Goal: Task Accomplishment & Management: Complete application form

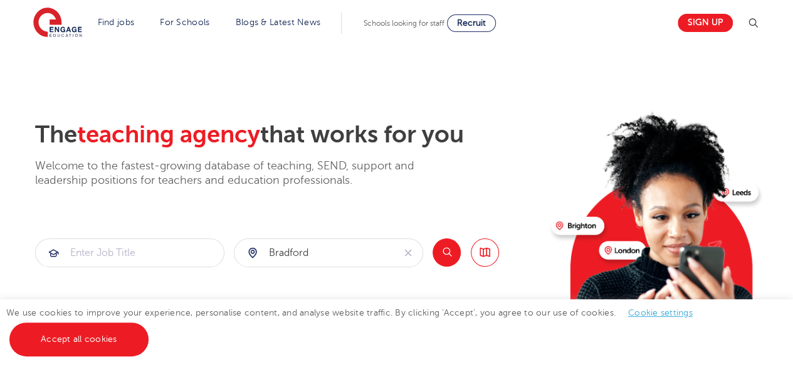
type input "bradford"
click at [194, 253] on input "search" at bounding box center [130, 253] width 188 height 28
click at [167, 283] on div "teac hing assistant" at bounding box center [130, 288] width 174 height 19
type input "teaching assistant"
click at [441, 252] on button "Search" at bounding box center [446, 252] width 28 height 28
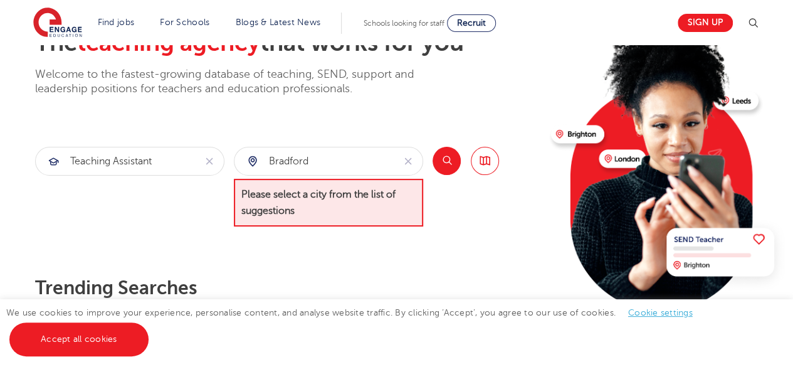
scroll to position [96, 0]
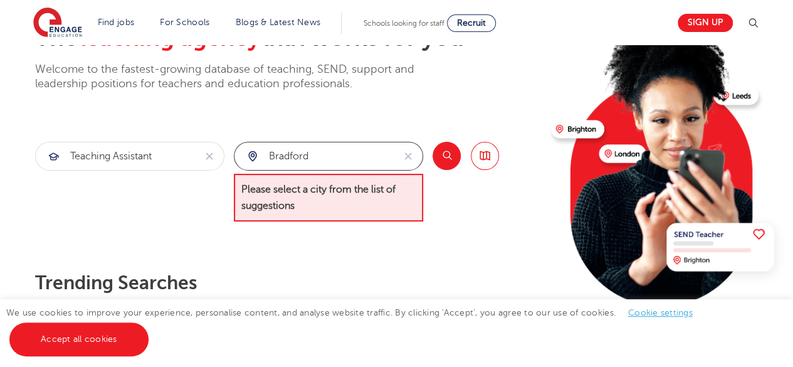
click at [364, 154] on input "bradford" at bounding box center [313, 156] width 159 height 28
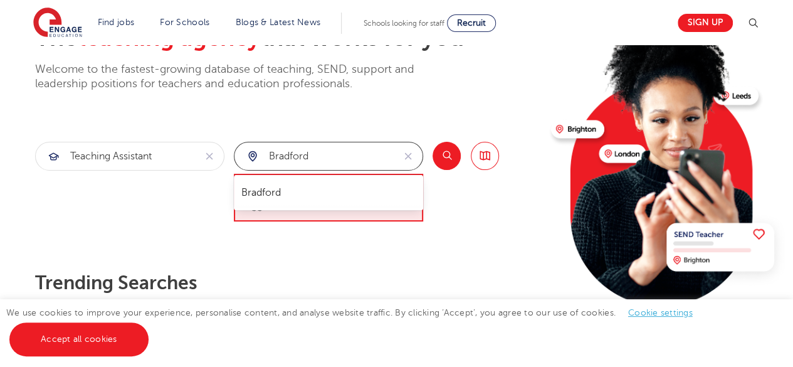
click at [263, 193] on li "Bradford" at bounding box center [328, 192] width 179 height 25
type input "Bradford"
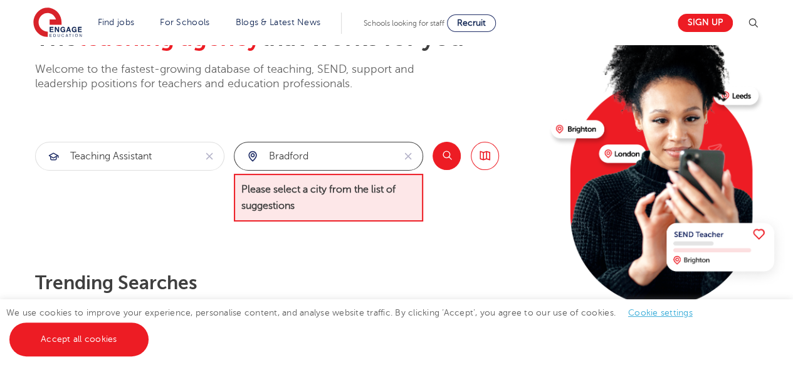
click at [327, 155] on input "Bradford" at bounding box center [313, 156] width 159 height 28
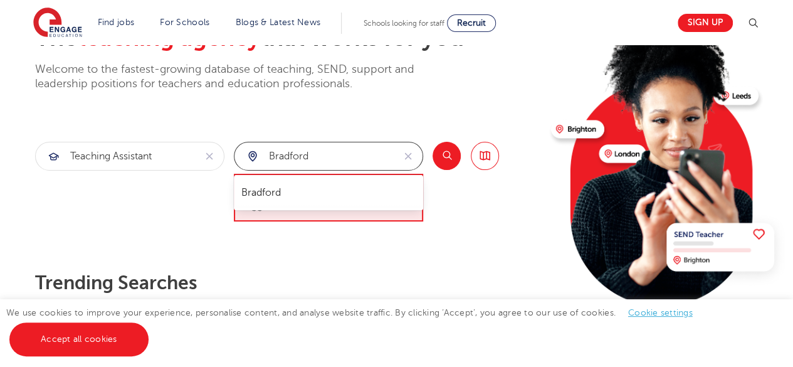
click at [279, 194] on li "Bradford" at bounding box center [328, 192] width 179 height 25
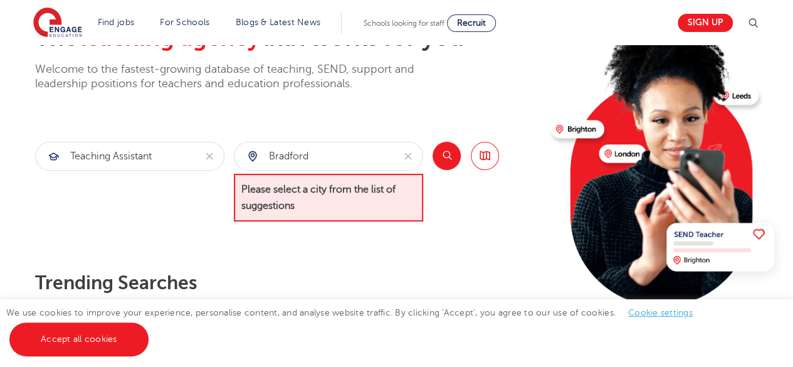
click at [445, 151] on button "Search" at bounding box center [446, 156] width 28 height 28
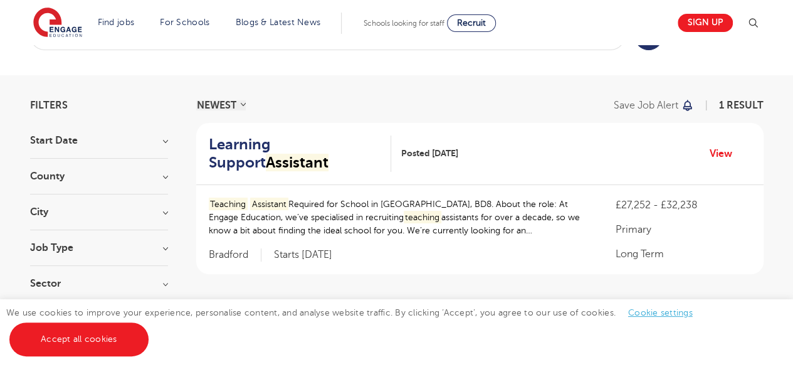
scroll to position [73, 0]
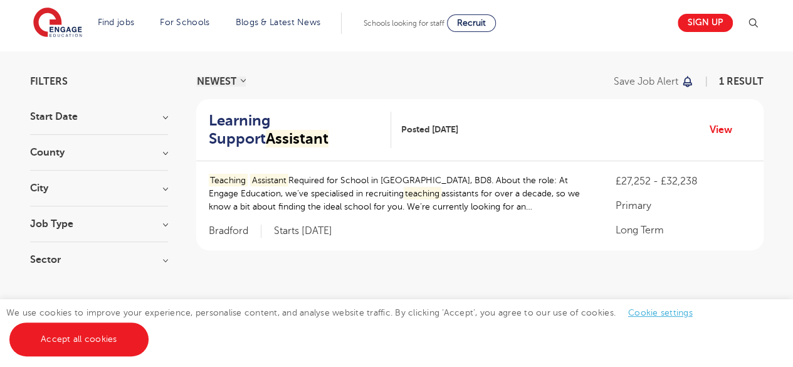
click at [491, 236] on div "Teaching Assistant Required for School in Bradford, BD8. About the role: At Eng…" at bounding box center [479, 205] width 567 height 89
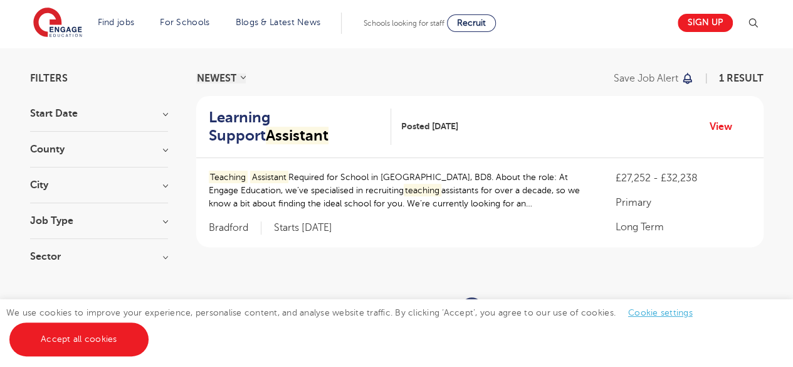
scroll to position [0, 0]
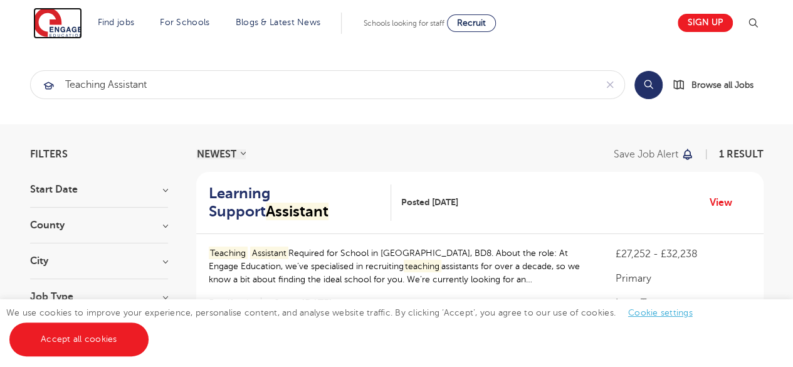
click at [69, 24] on img at bounding box center [57, 23] width 49 height 31
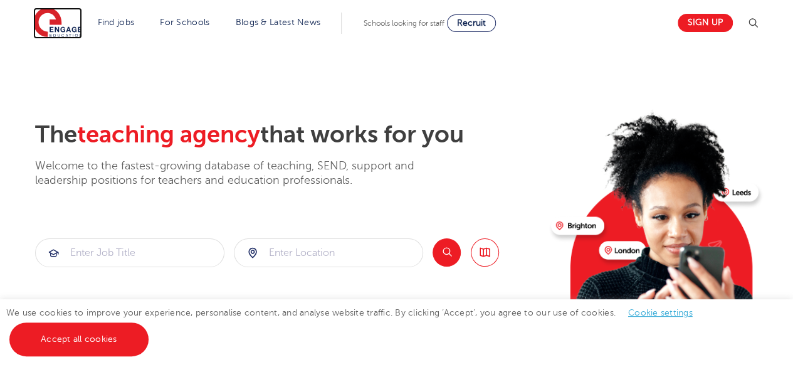
click at [69, 24] on img at bounding box center [57, 23] width 49 height 31
click at [707, 26] on link "Sign up" at bounding box center [704, 23] width 55 height 18
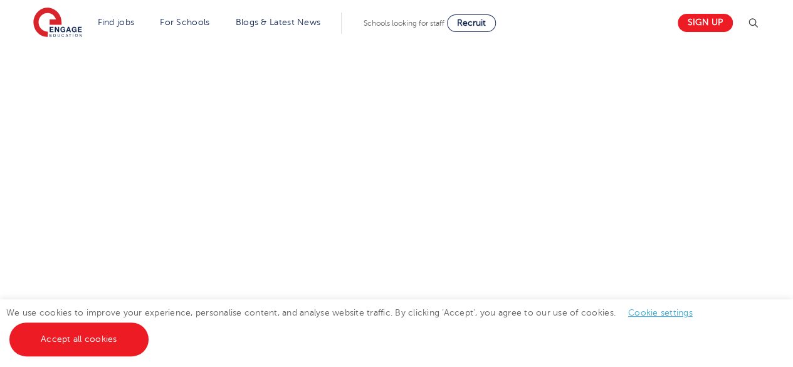
scroll to position [470, 0]
